Goal: Transaction & Acquisition: Book appointment/travel/reservation

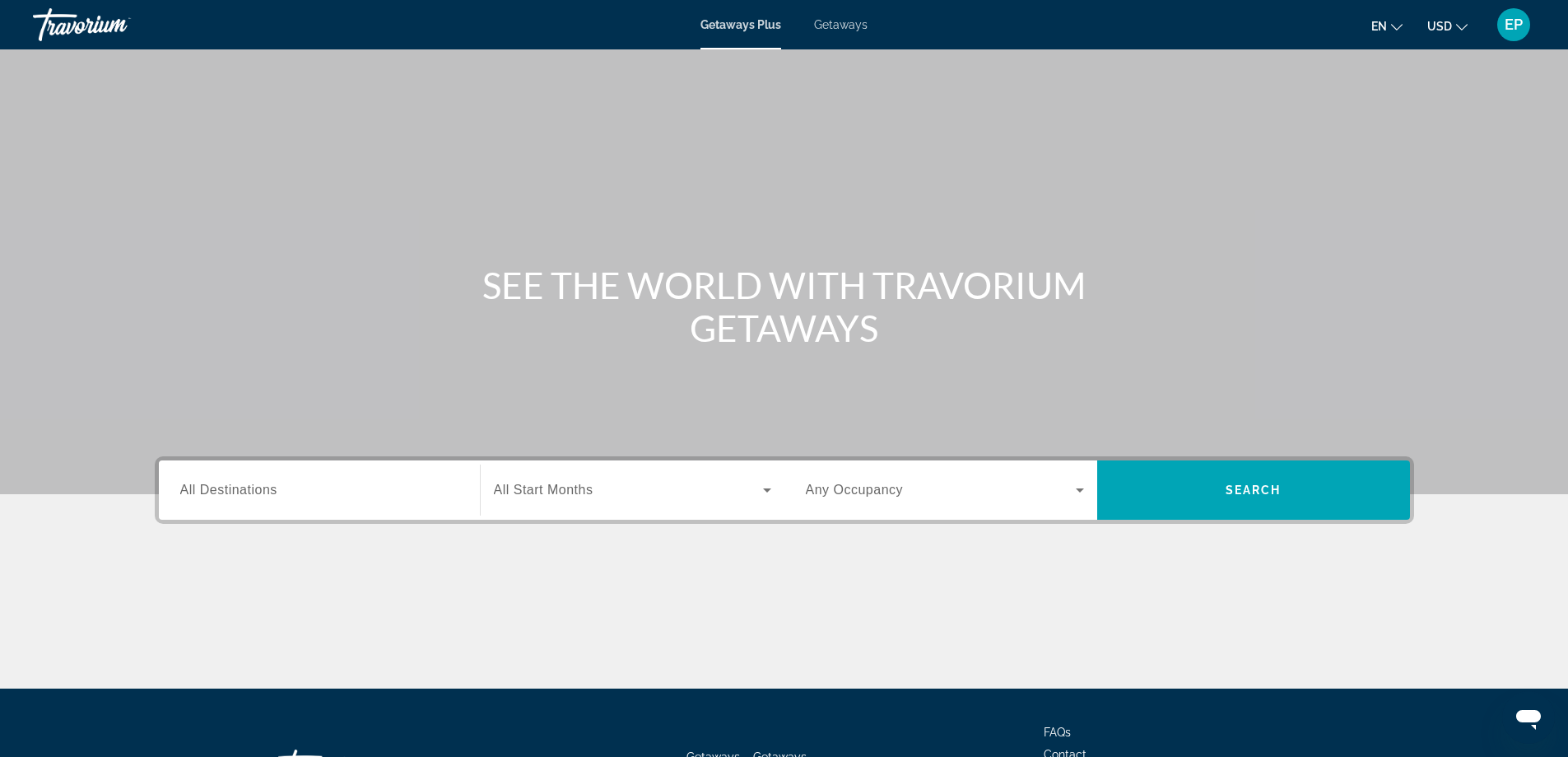
click at [215, 490] on span "All Destinations" at bounding box center [229, 489] width 97 height 14
click at [215, 490] on input "Destination All Destinations" at bounding box center [319, 490] width 278 height 20
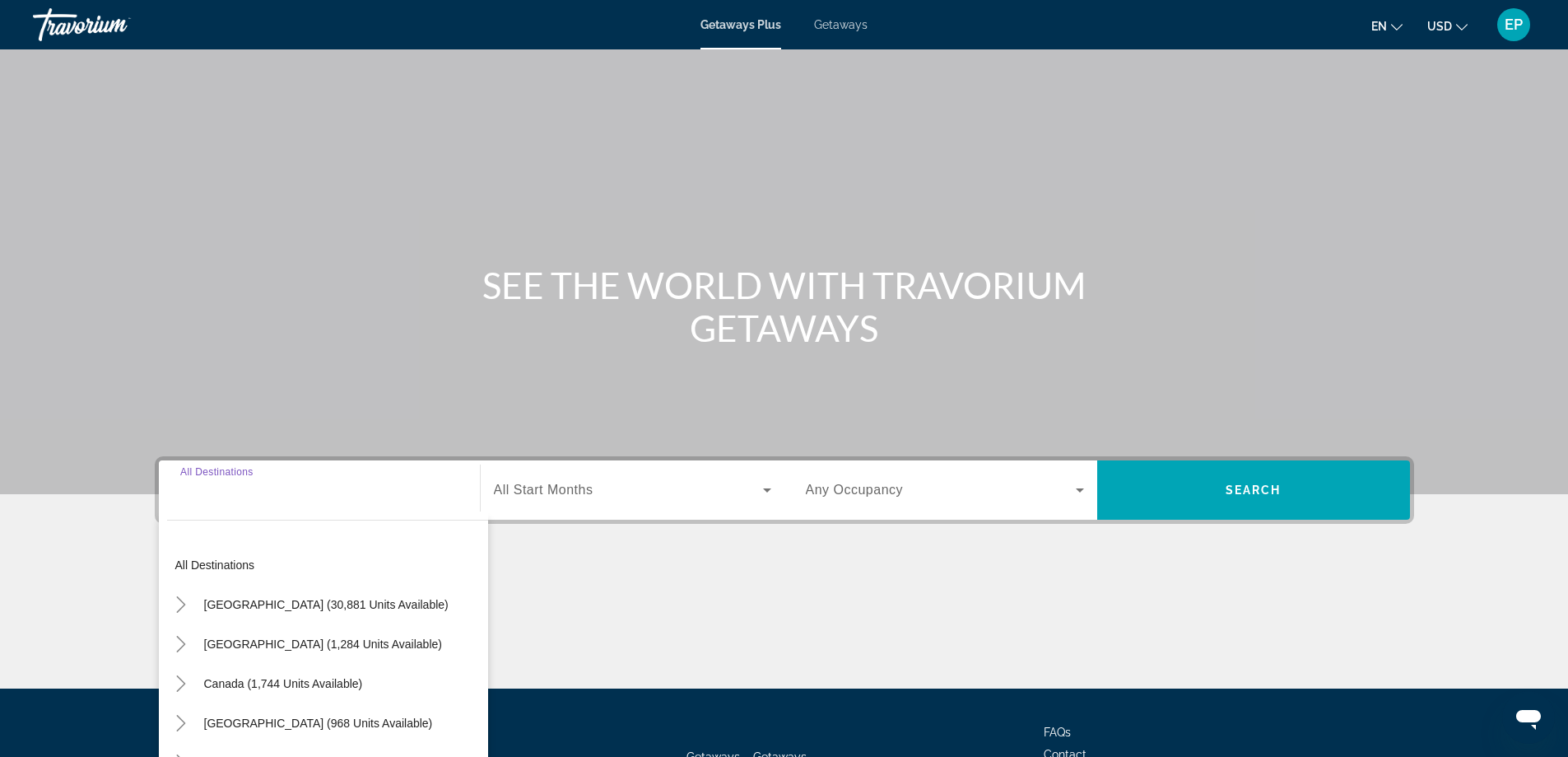
scroll to position [133, 0]
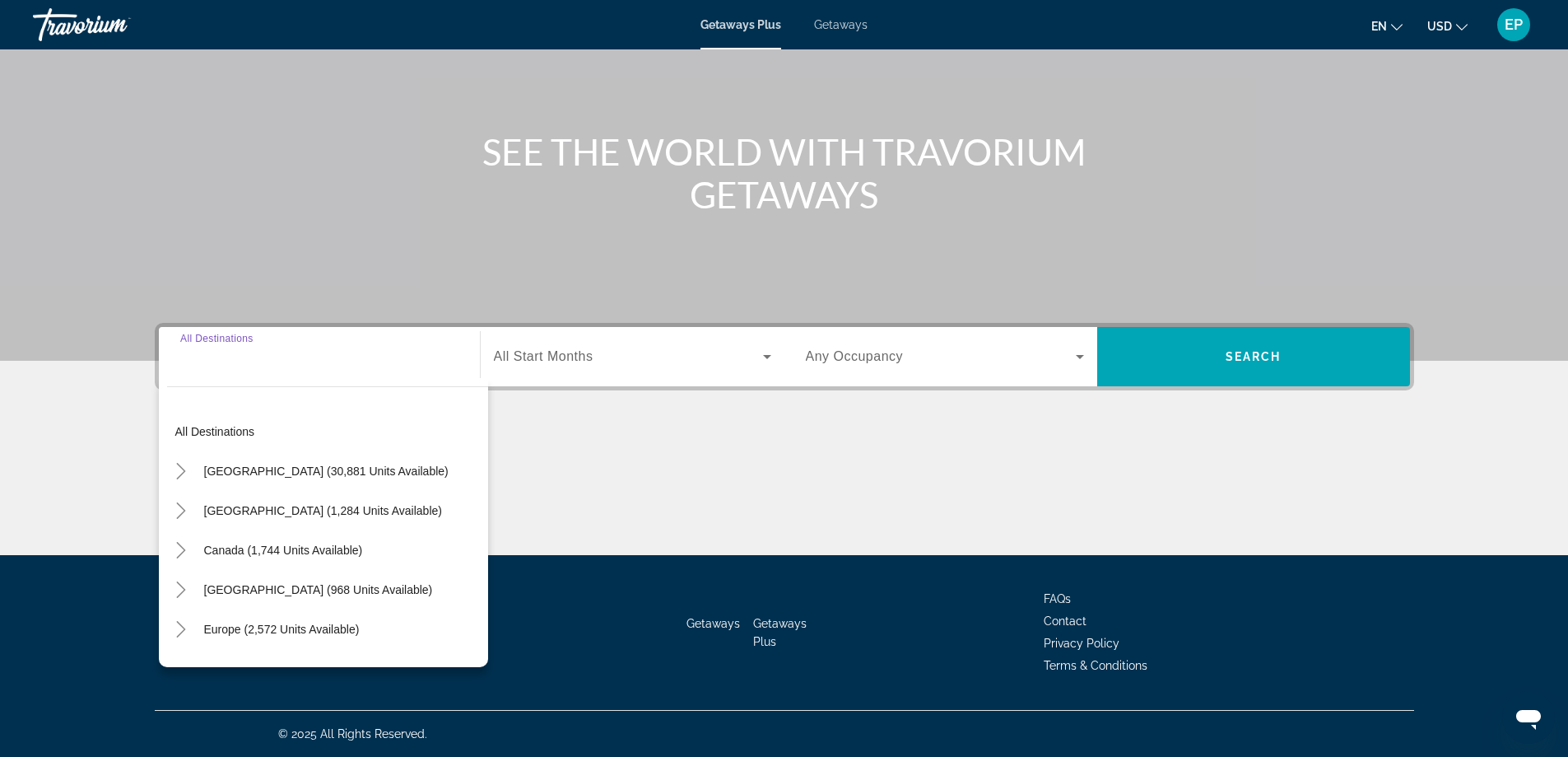
click at [338, 355] on input "Destination All Destinations" at bounding box center [319, 357] width 278 height 20
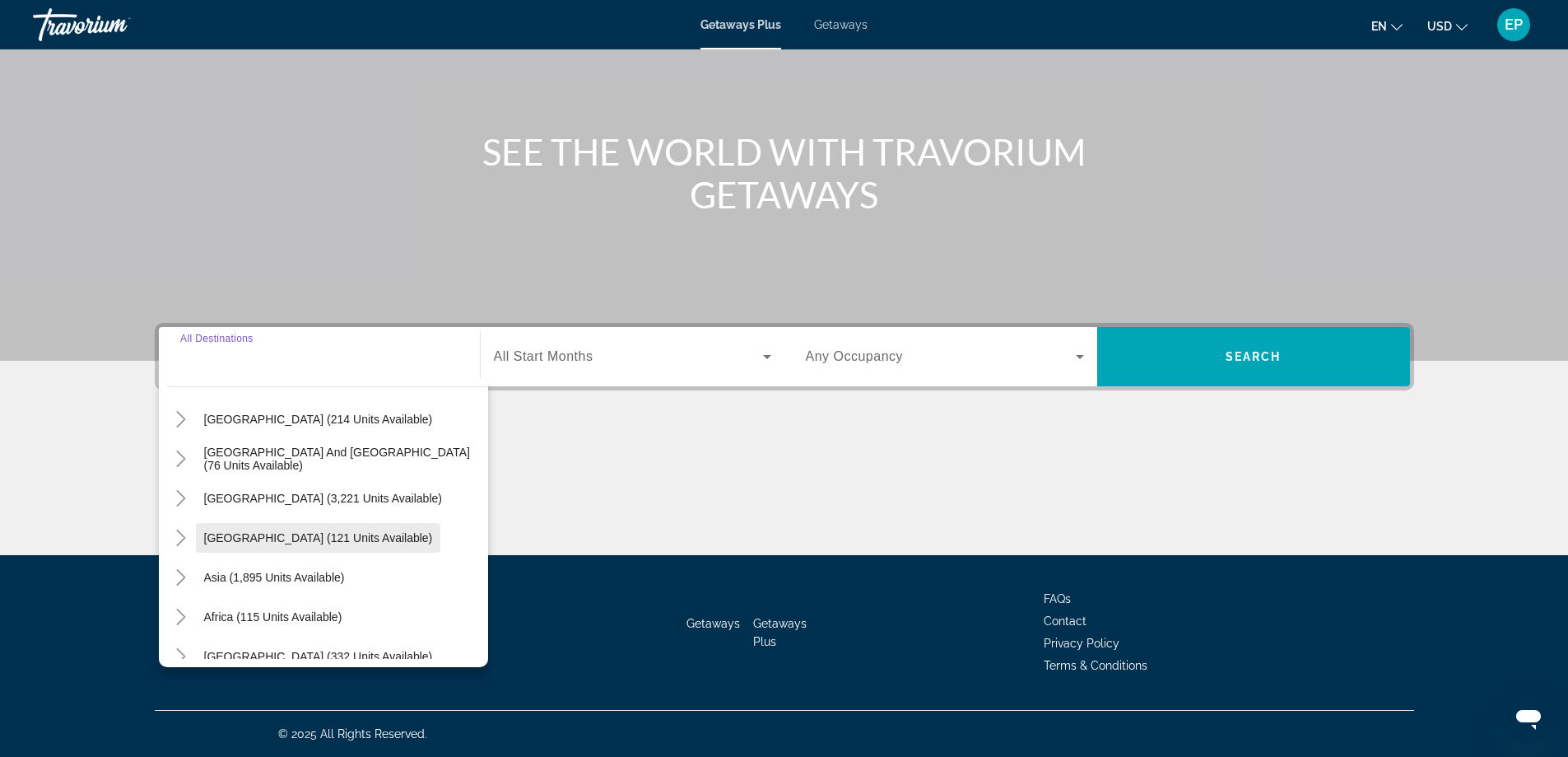
scroll to position [267, 0]
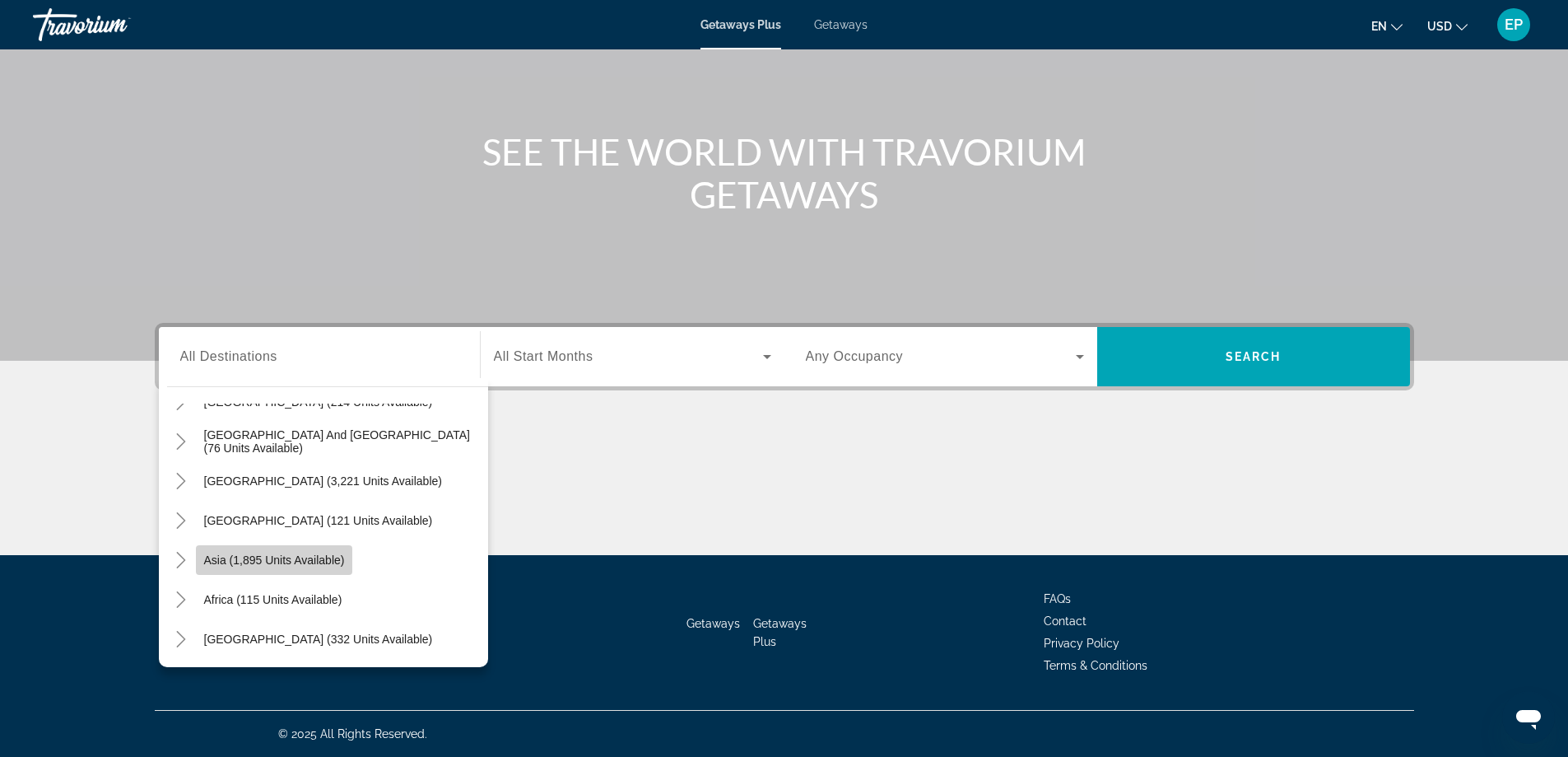
click at [310, 563] on span "Asia (1,895 units available)" at bounding box center [275, 560] width 141 height 13
type input "**********"
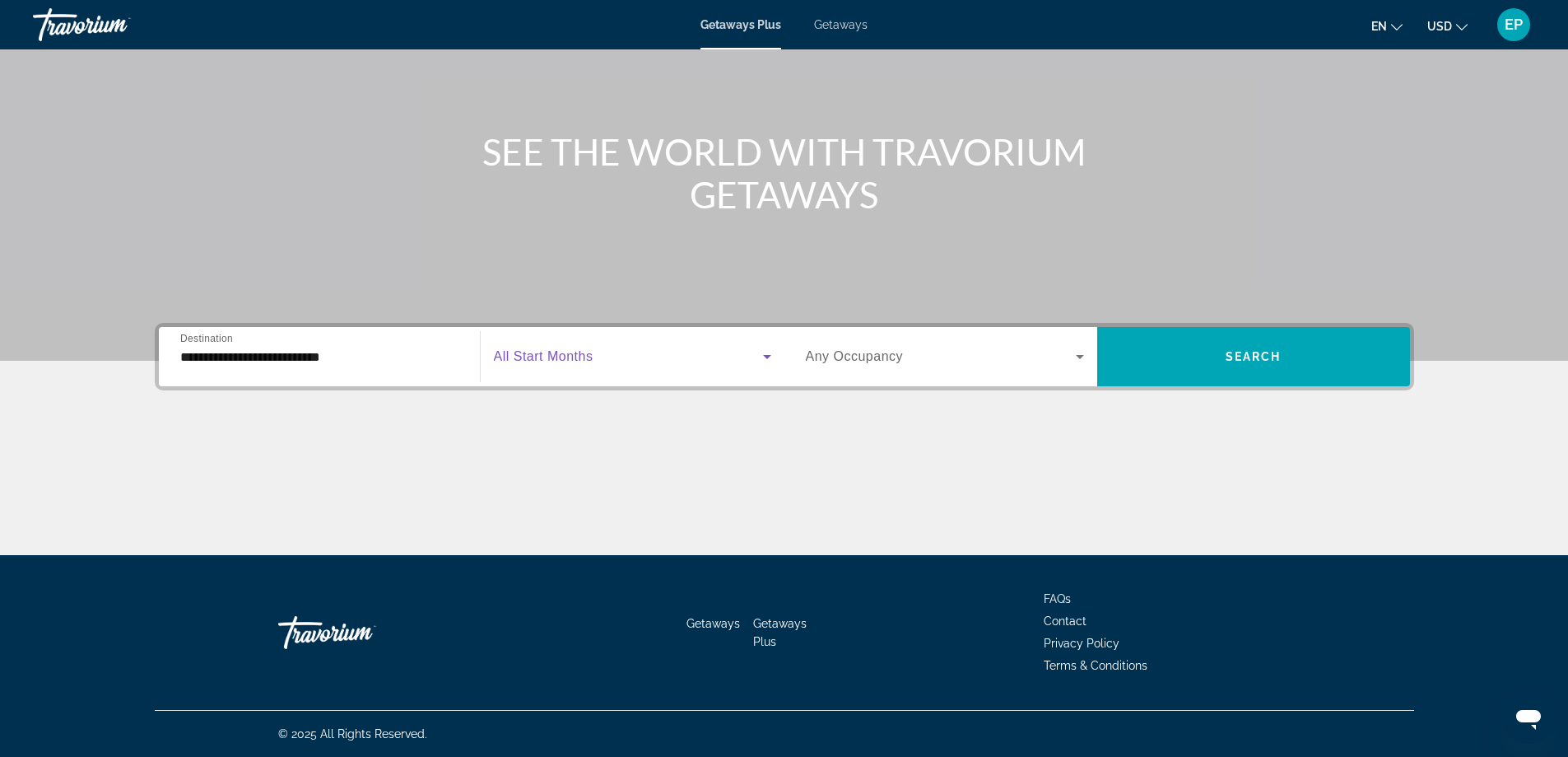
click at [769, 358] on icon "Search widget" at bounding box center [766, 357] width 20 height 20
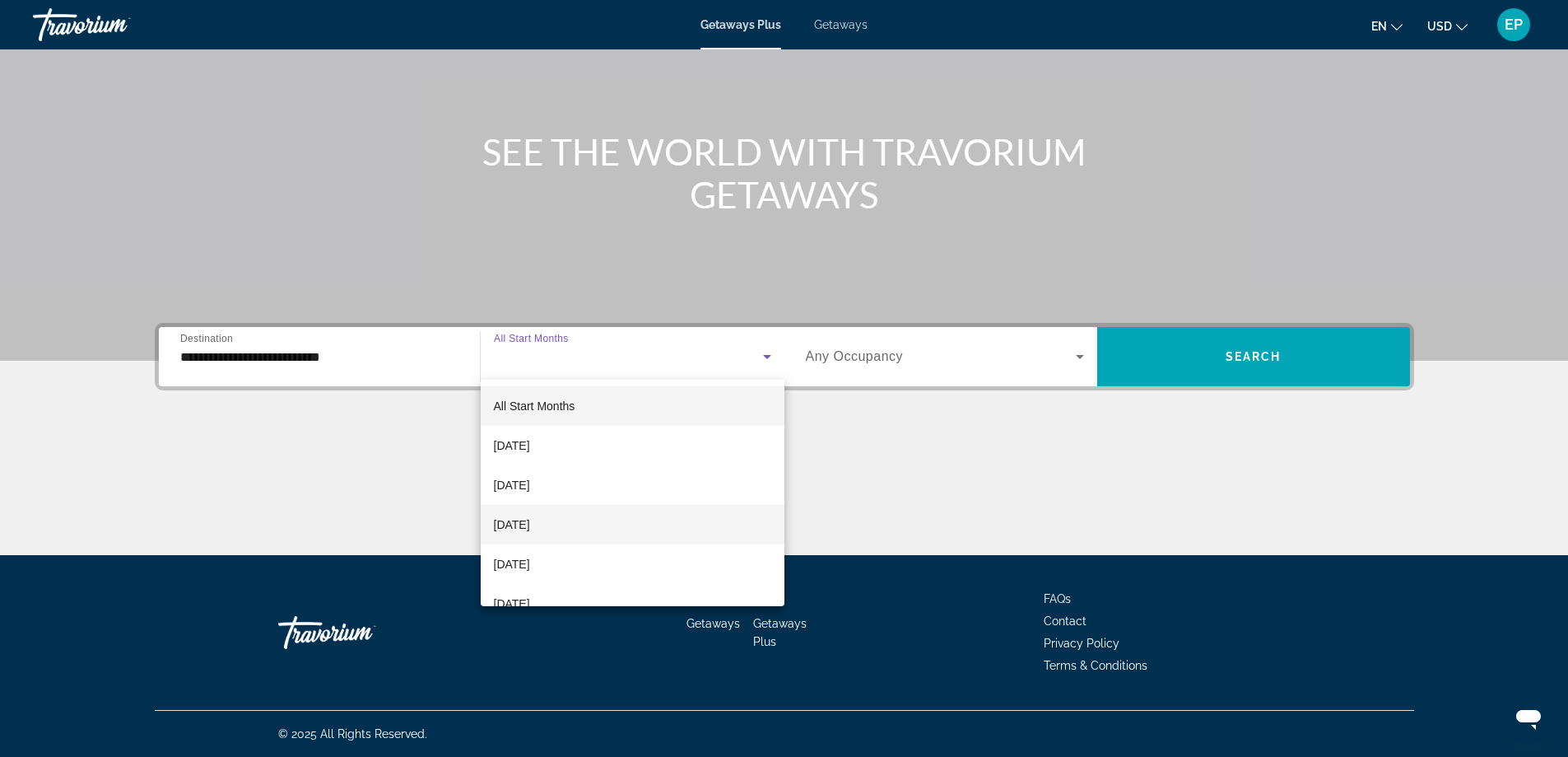
scroll to position [275, 0]
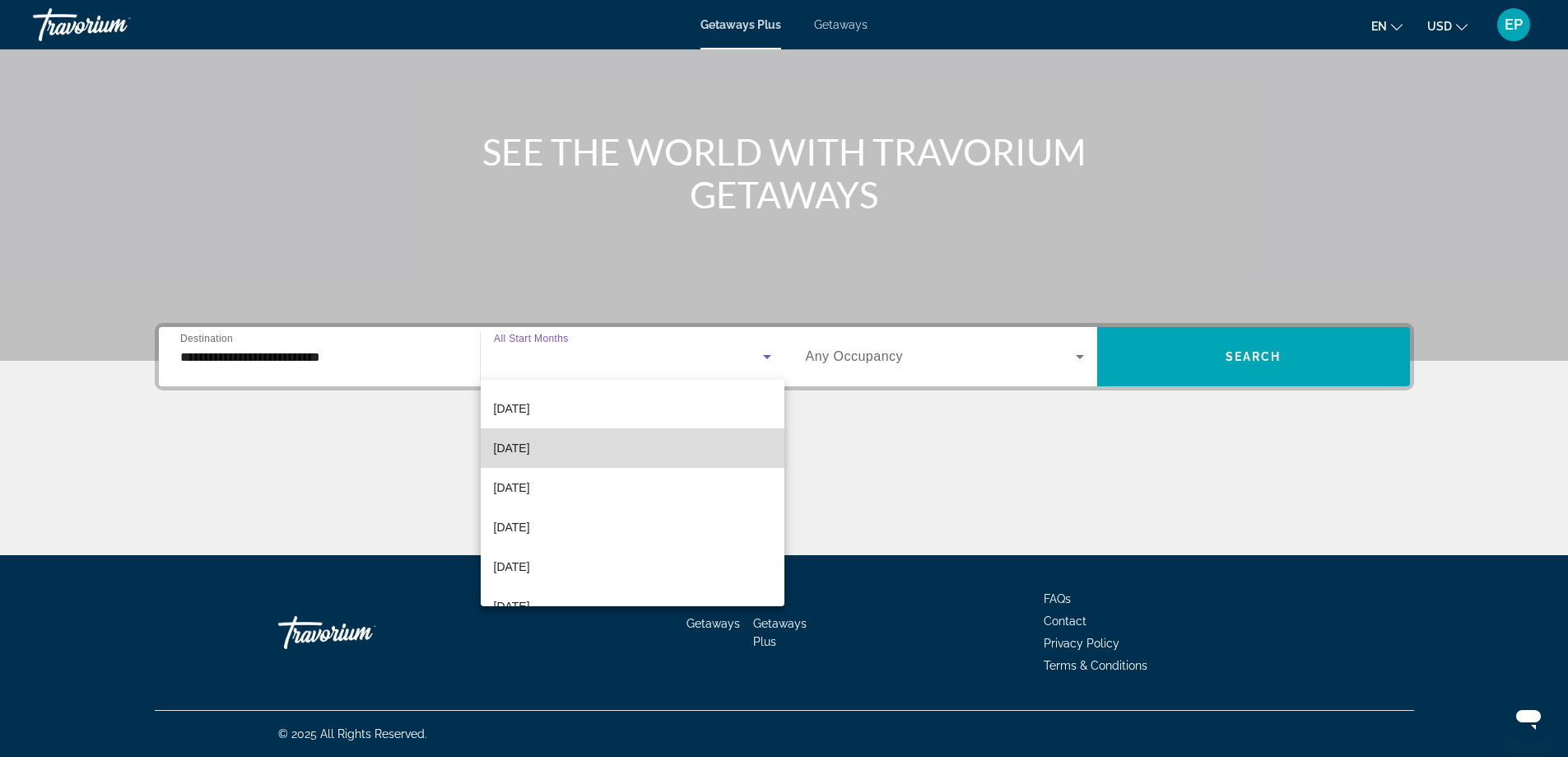
click at [641, 458] on mat-option "[DATE]" at bounding box center [632, 447] width 304 height 39
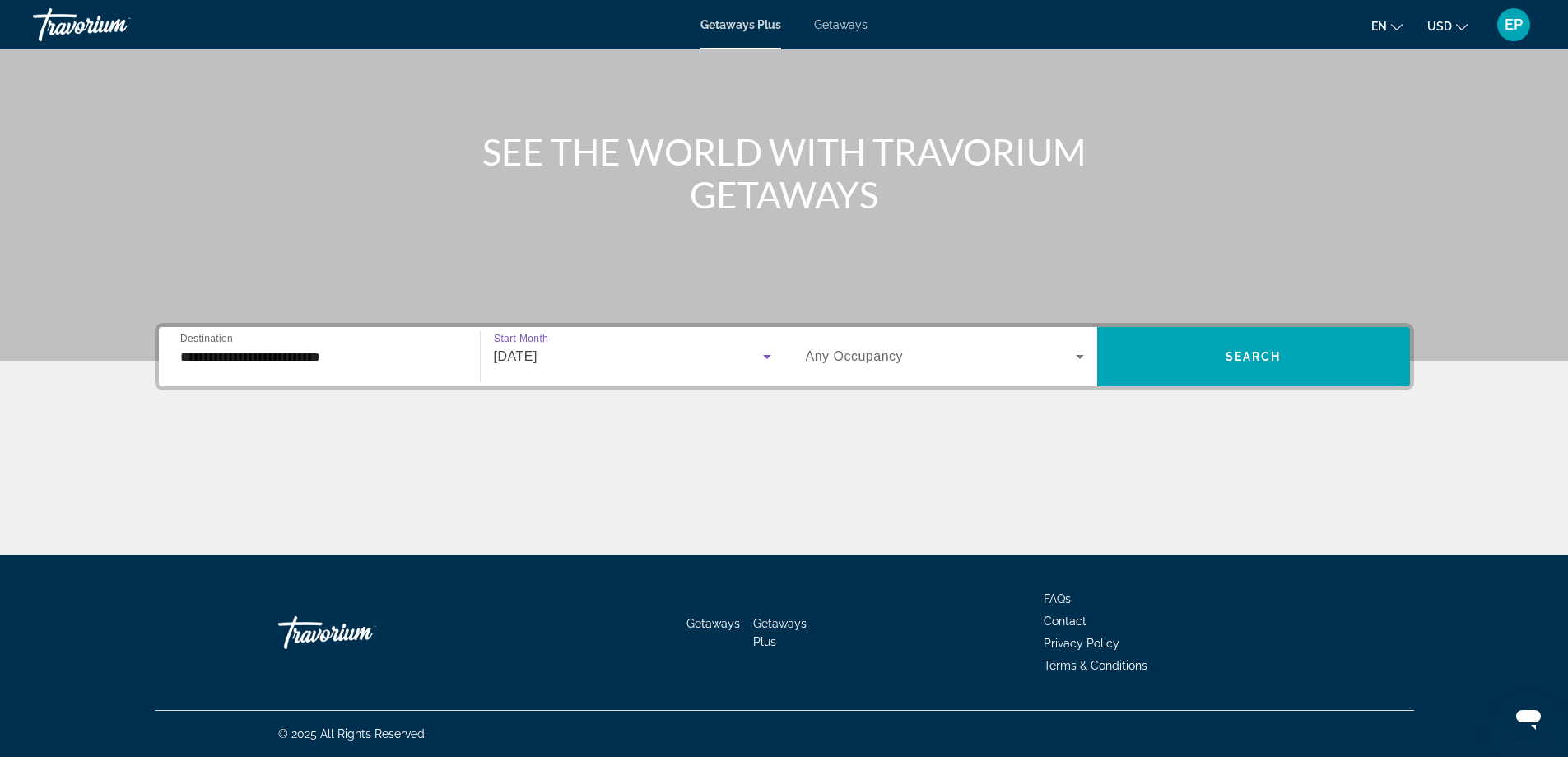
click at [1083, 358] on icon "Search widget" at bounding box center [1080, 357] width 20 height 20
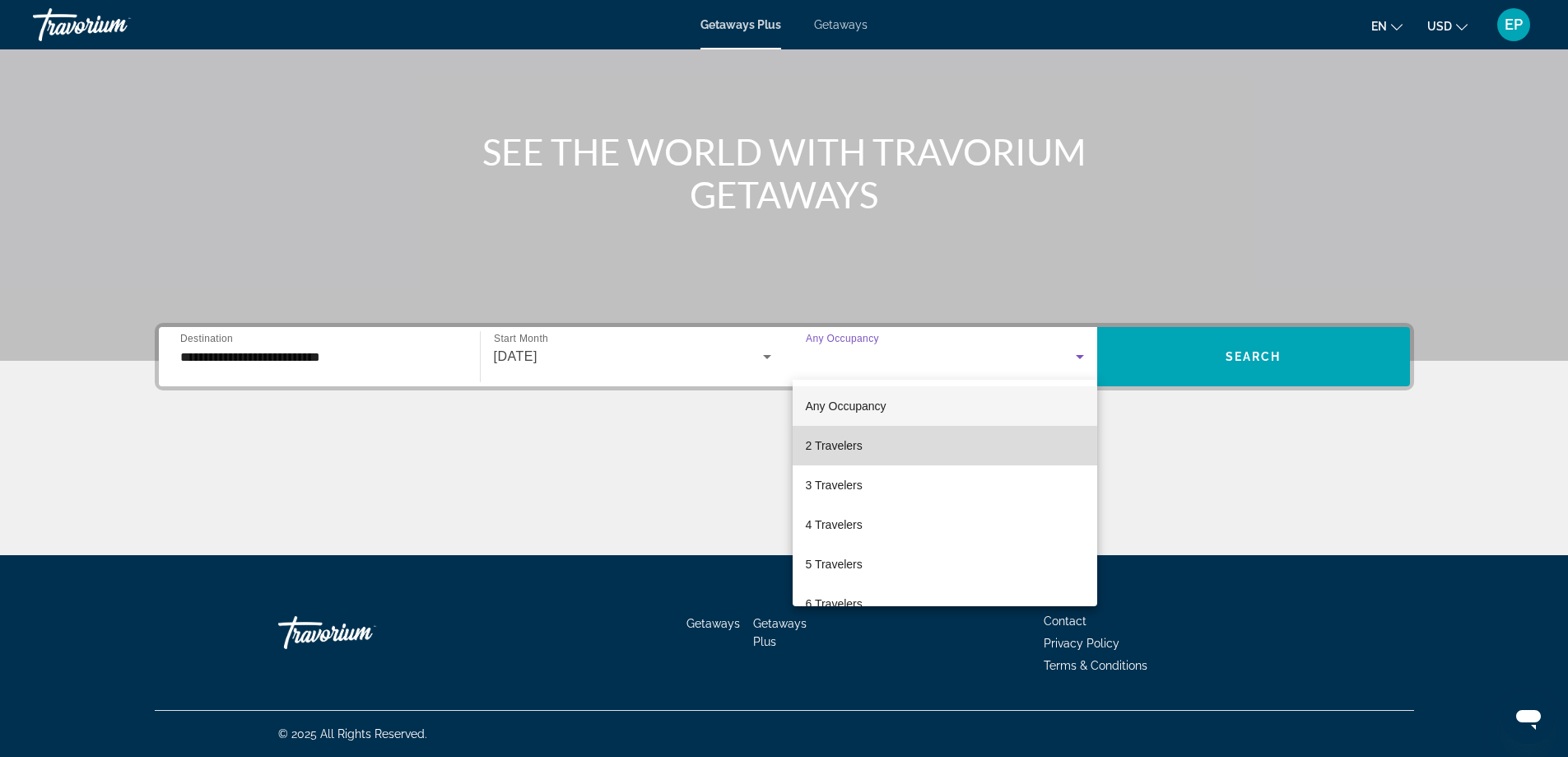
click at [984, 451] on mat-option "2 Travelers" at bounding box center [945, 444] width 304 height 39
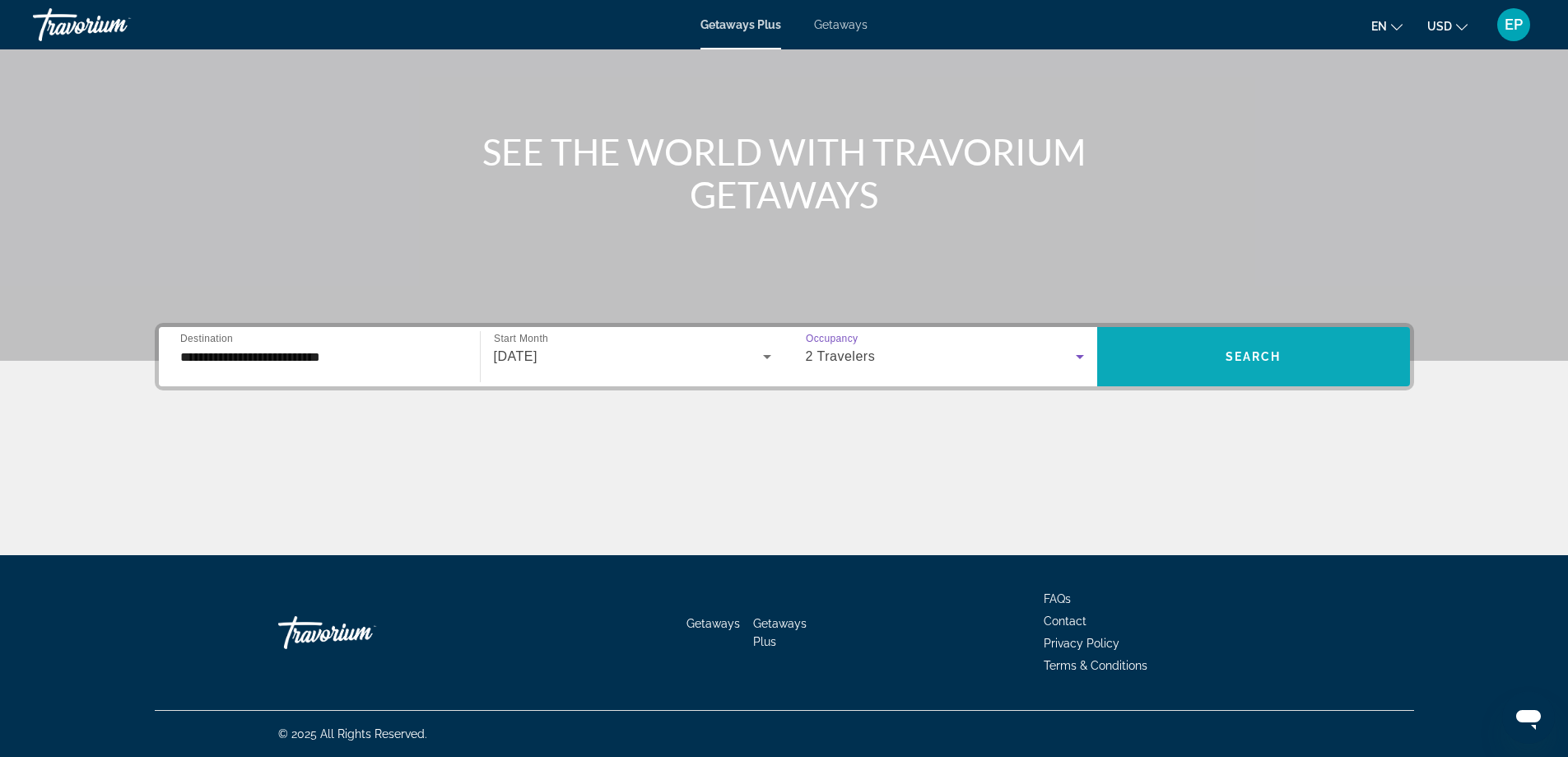
click at [1234, 367] on span "Search widget" at bounding box center [1253, 356] width 313 height 39
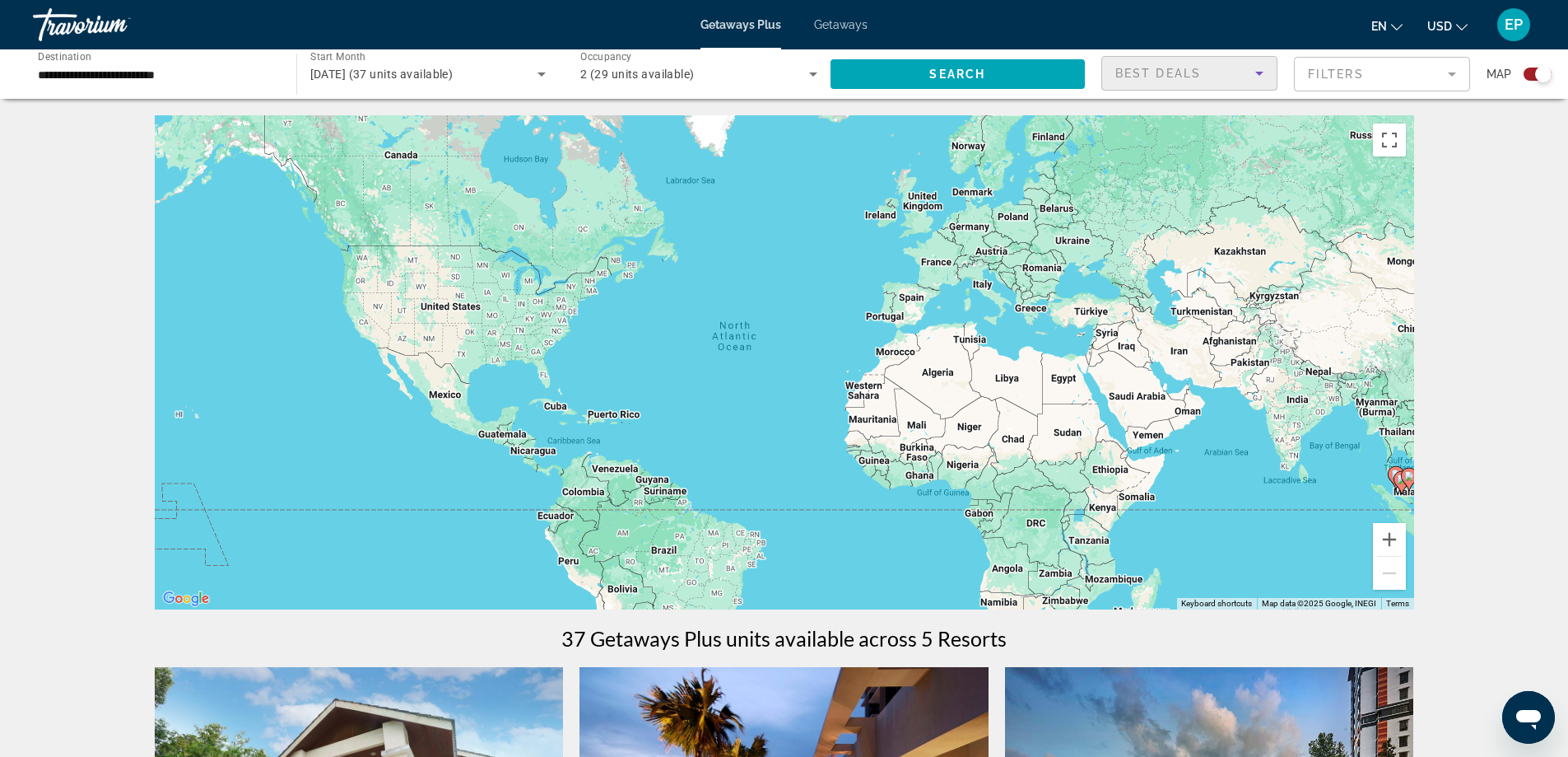
click at [1263, 74] on icon "Sort by" at bounding box center [1259, 72] width 20 height 20
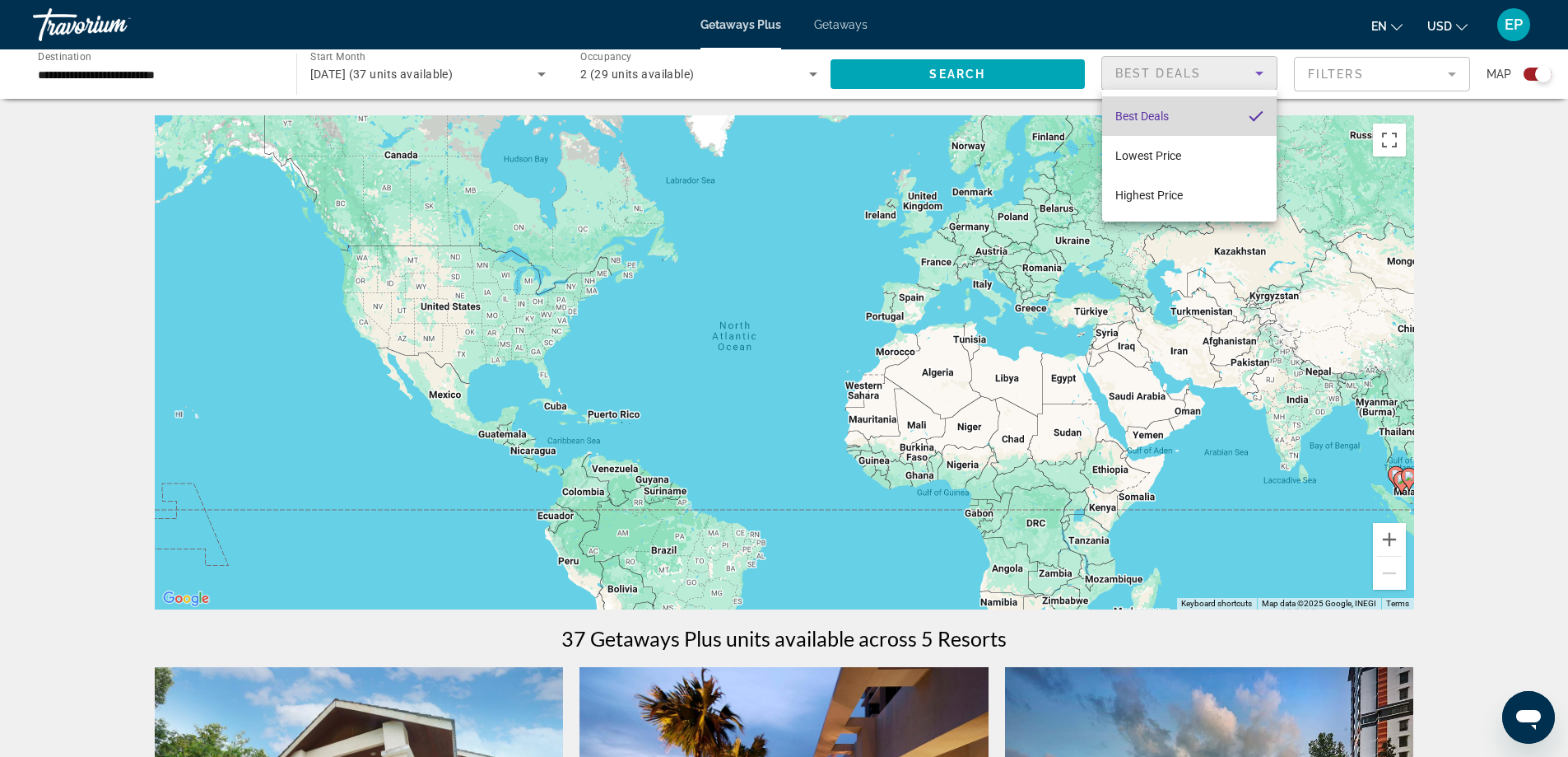
click at [1188, 113] on mat-option "Best Deals" at bounding box center [1189, 115] width 174 height 39
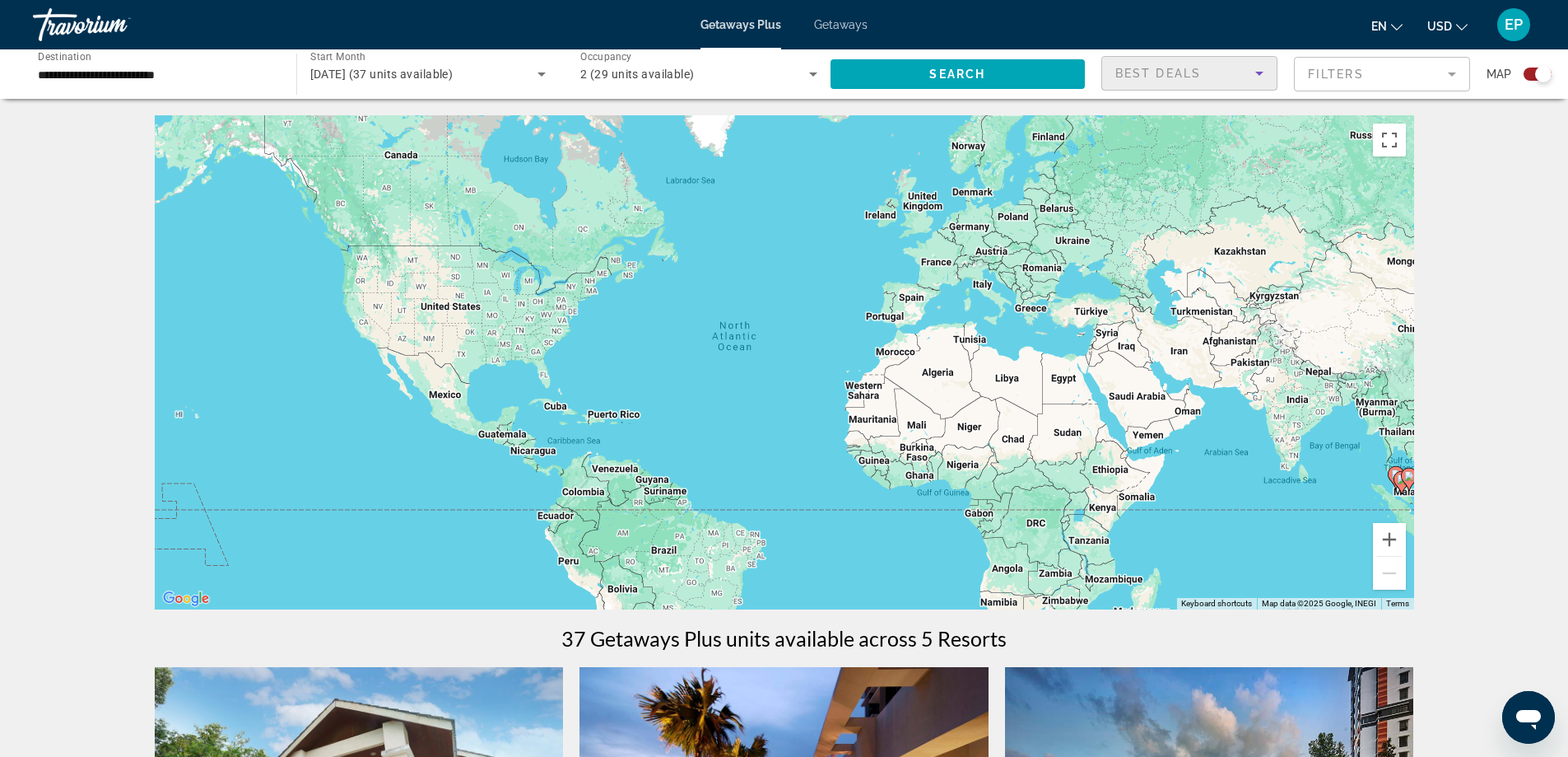
click at [1258, 74] on icon "Sort by" at bounding box center [1259, 73] width 9 height 4
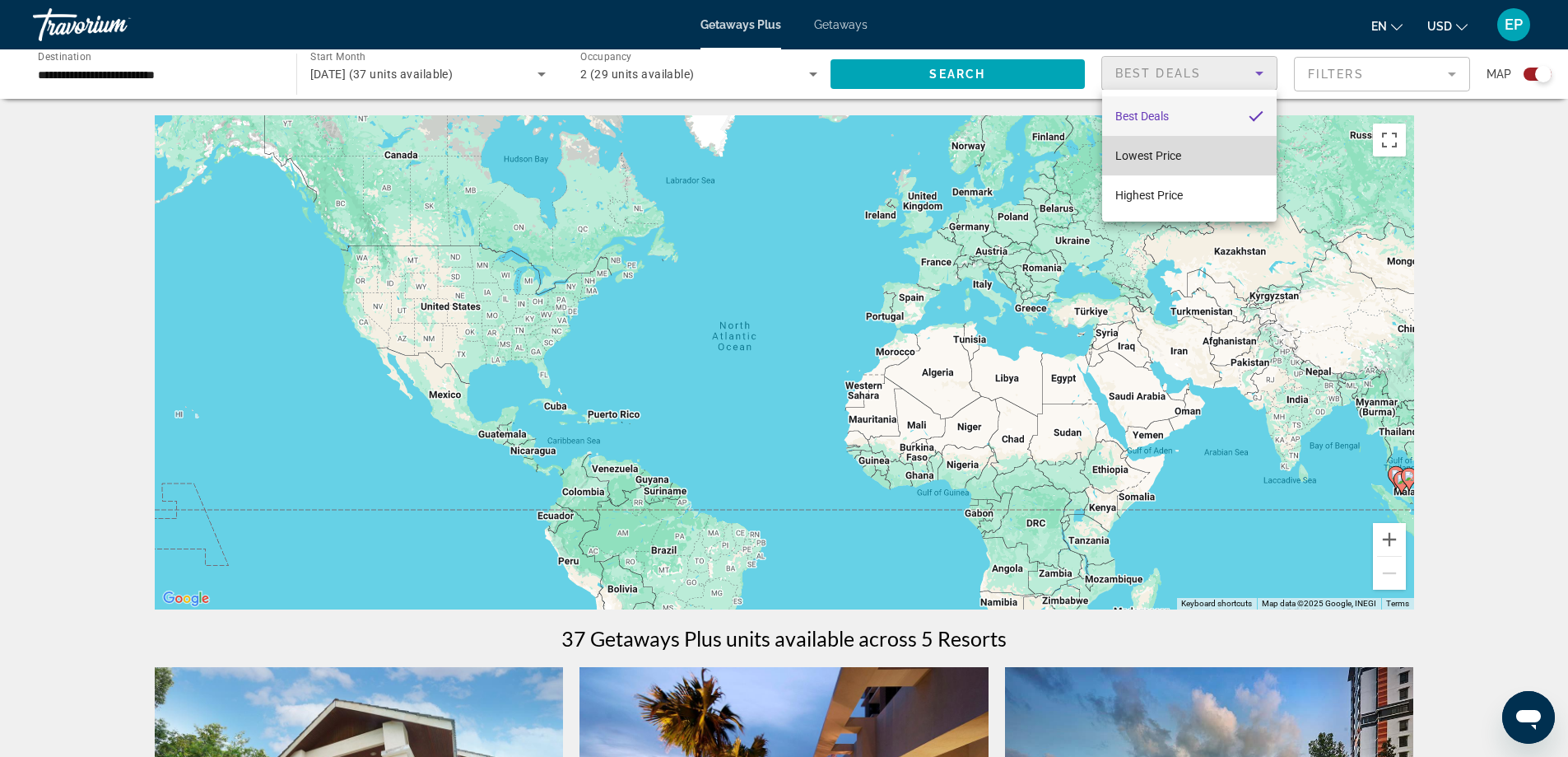
click at [1201, 152] on mat-option "Lowest Price" at bounding box center [1189, 154] width 174 height 39
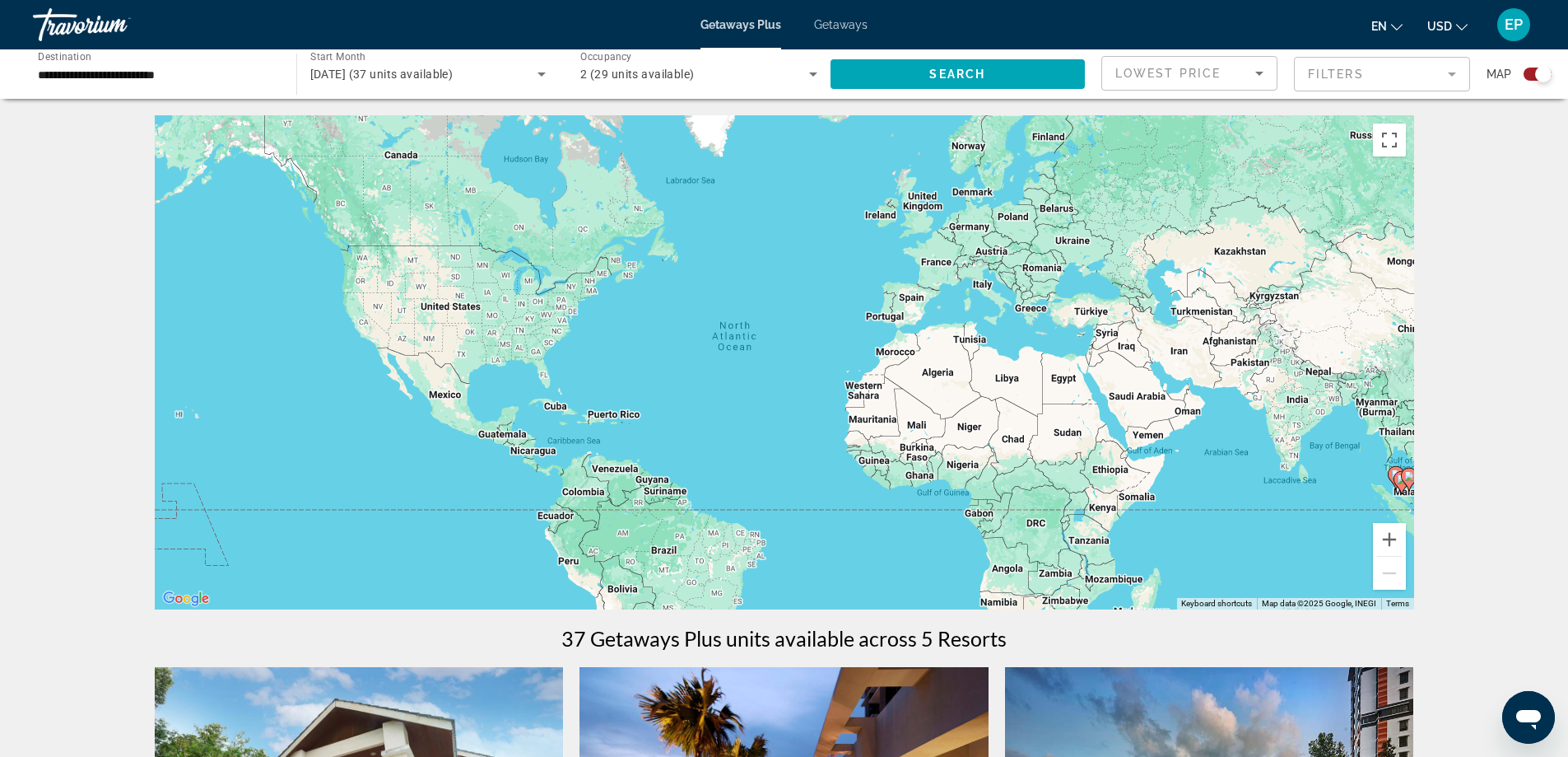
click at [1535, 72] on div "Search widget" at bounding box center [1537, 74] width 28 height 13
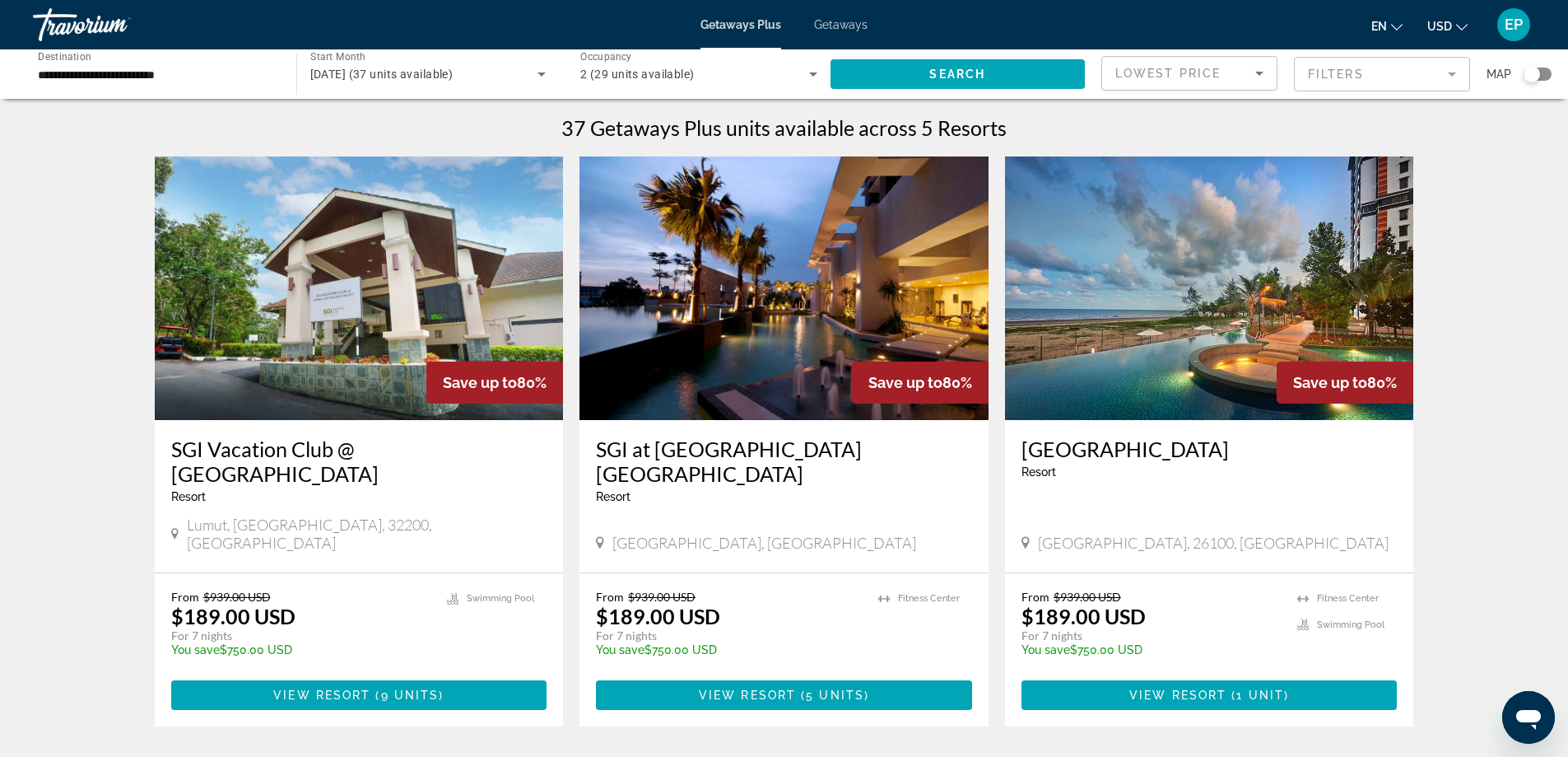
click at [818, 75] on icon "Search widget" at bounding box center [813, 73] width 20 height 20
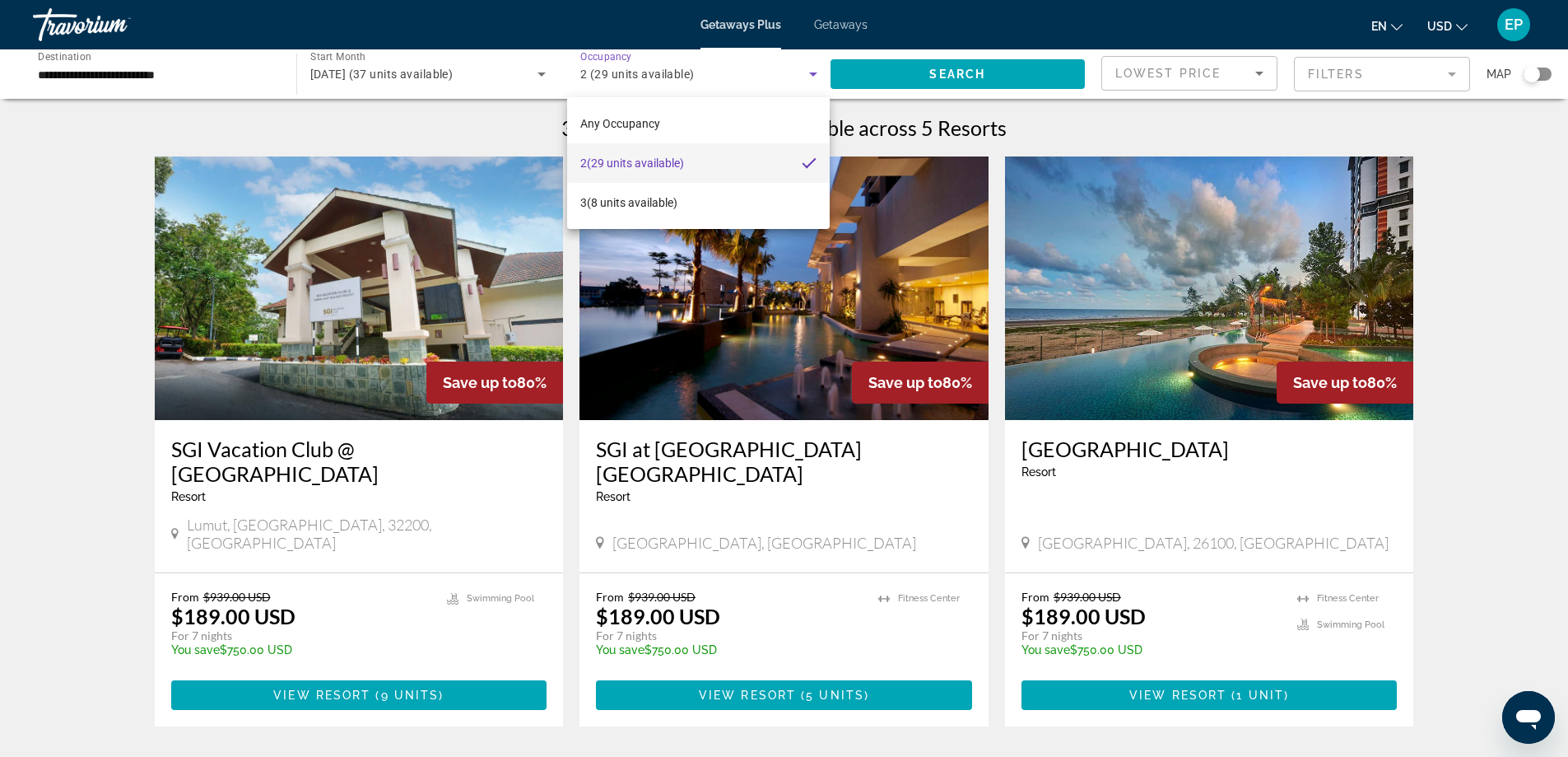
click at [1334, 123] on div at bounding box center [784, 378] width 1568 height 757
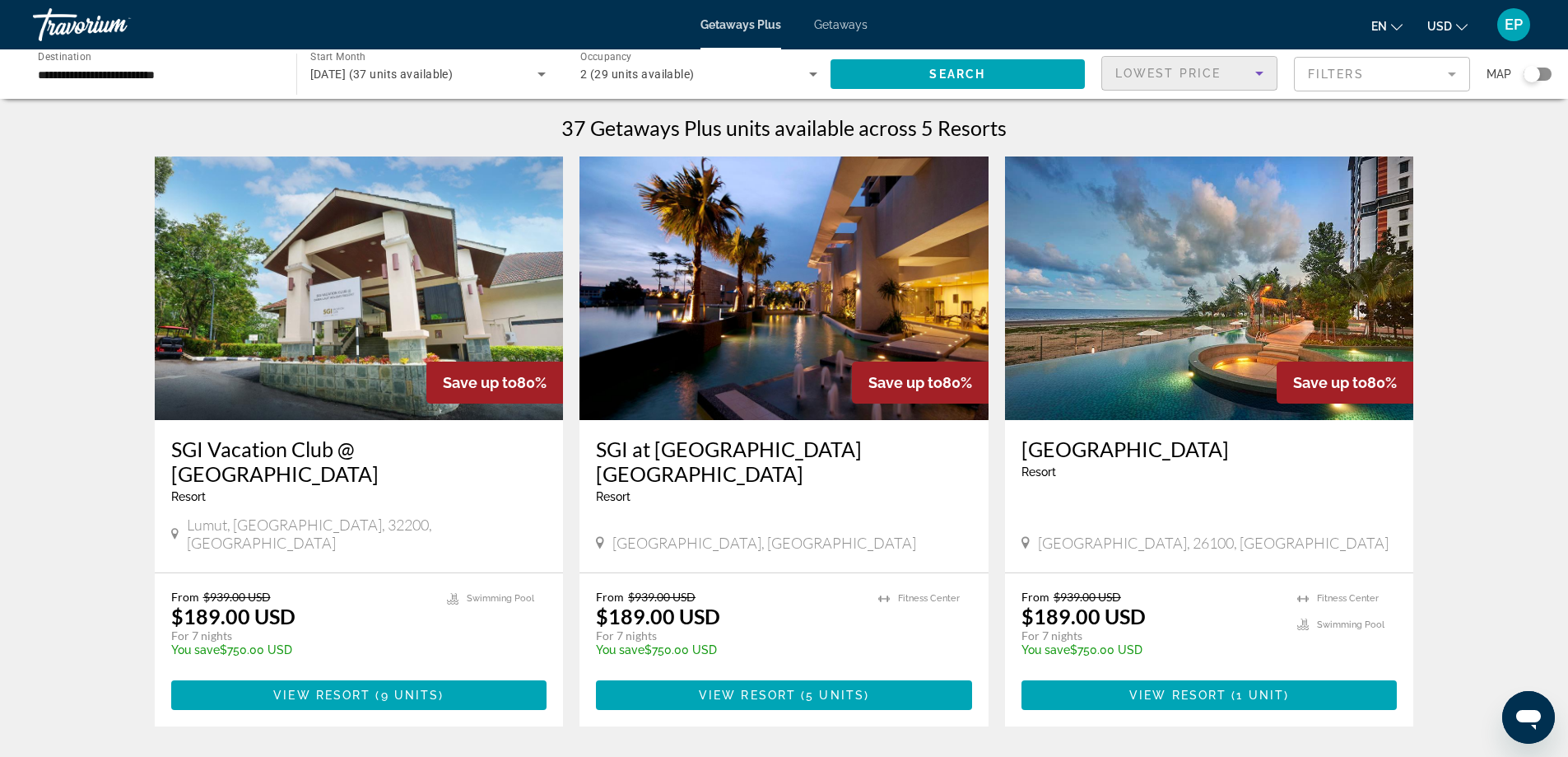
click at [1212, 81] on div "Lowest Price" at bounding box center [1185, 72] width 140 height 20
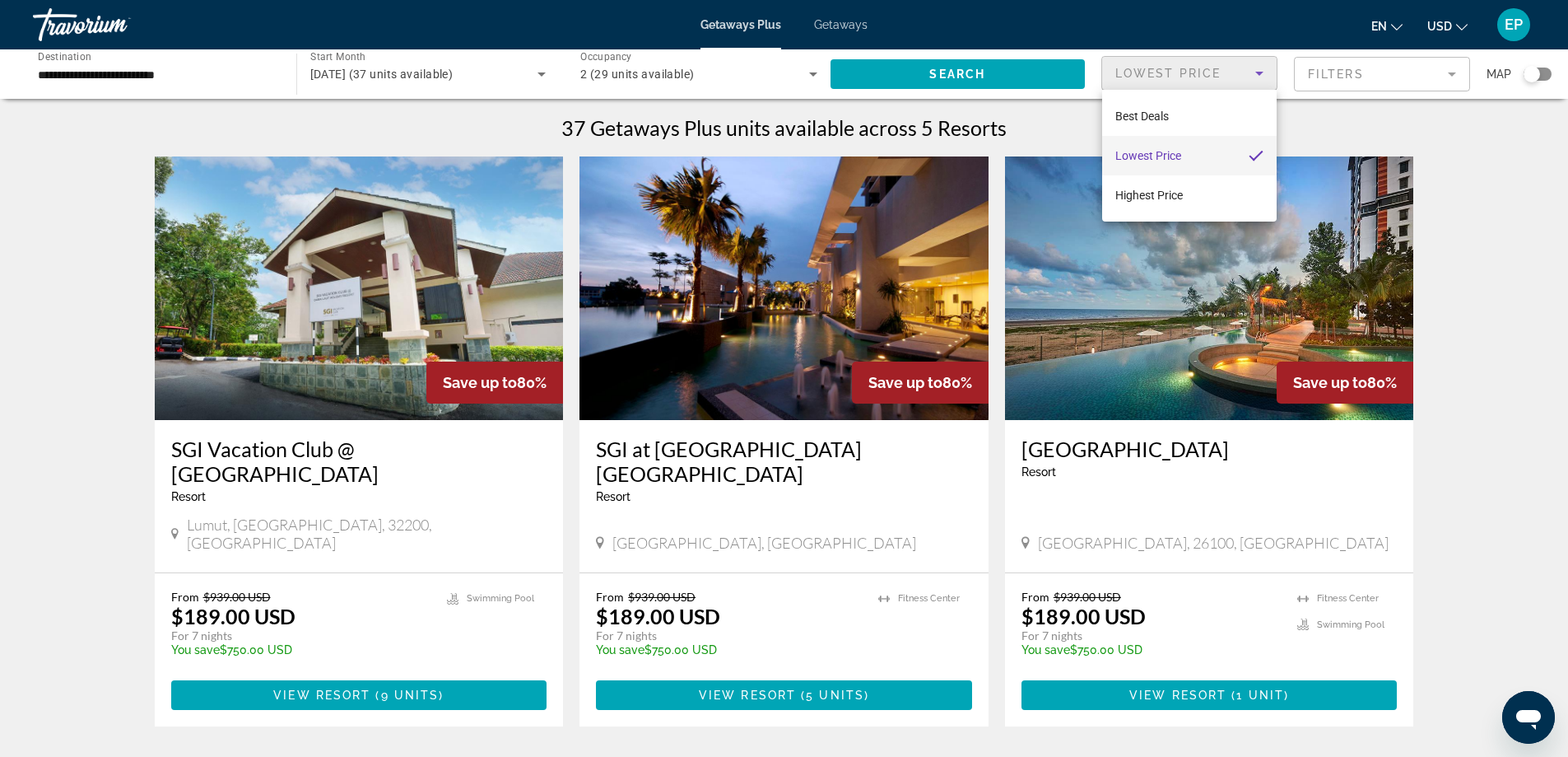
click at [1365, 110] on div at bounding box center [784, 378] width 1568 height 757
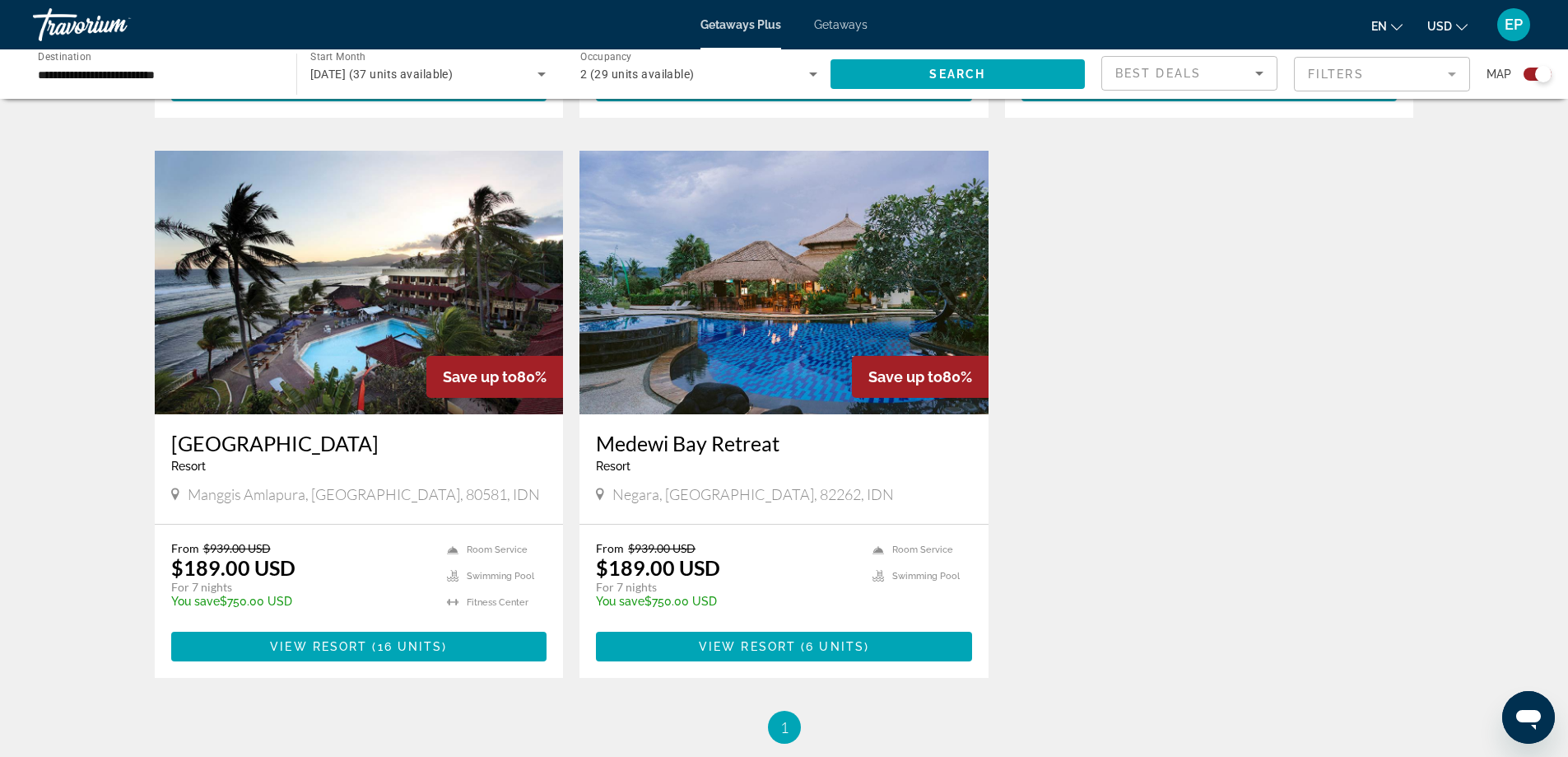
scroll to position [1322, 0]
